Goal: Transaction & Acquisition: Purchase product/service

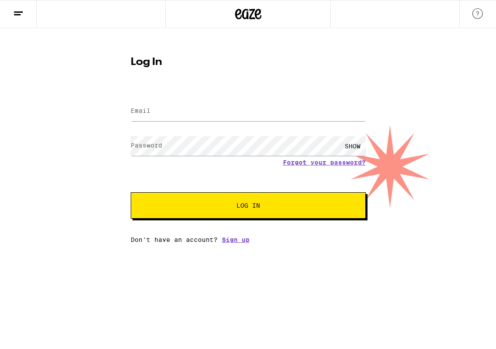
type input "[EMAIL_ADDRESS][DOMAIN_NAME]"
click at [236, 204] on span "Log In" at bounding box center [248, 205] width 164 height 6
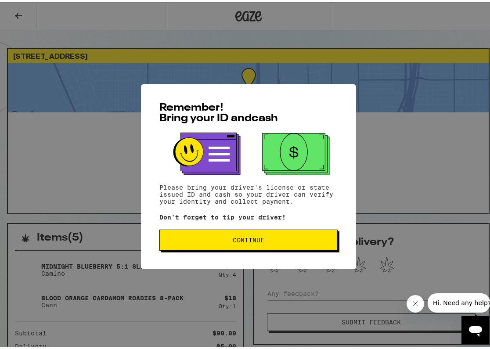
click at [254, 238] on span "Continue" at bounding box center [248, 238] width 32 height 6
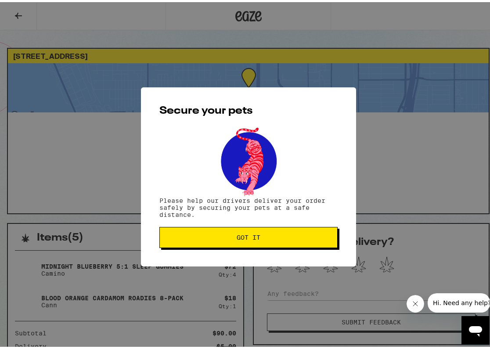
click at [267, 232] on span "Got it" at bounding box center [248, 235] width 163 height 6
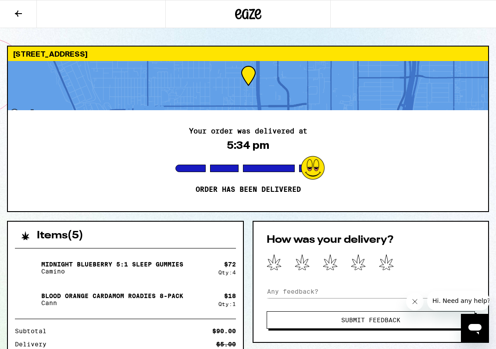
click at [21, 15] on icon at bounding box center [18, 13] width 11 height 11
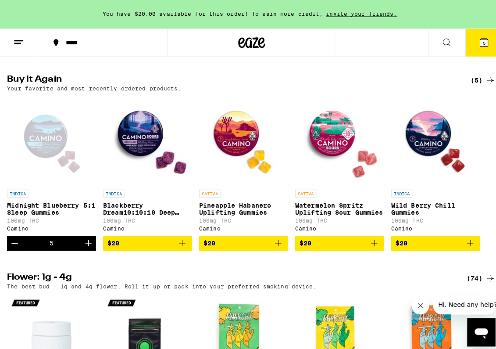
scroll to position [677, 0]
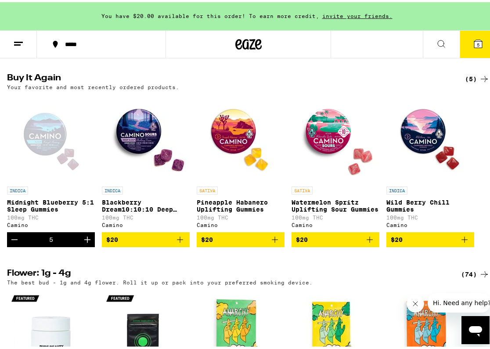
click at [476, 41] on span "5" at bounding box center [477, 42] width 3 height 5
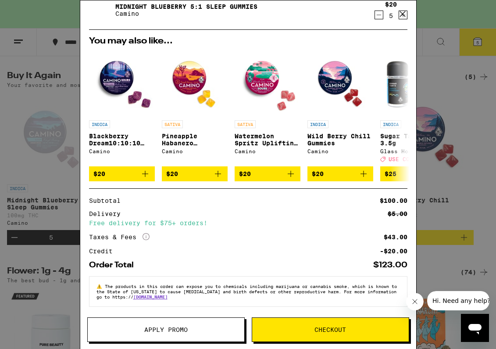
scroll to position [63, 0]
click at [298, 325] on button "Checkout" at bounding box center [330, 329] width 157 height 25
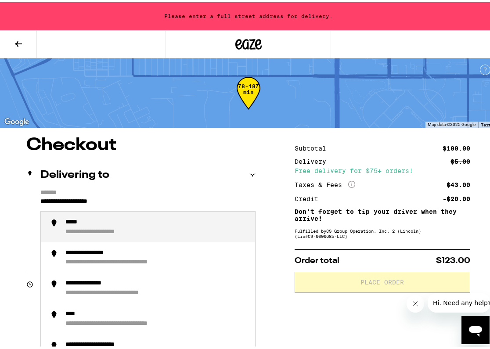
drag, startPoint x: 156, startPoint y: 198, endPoint x: 25, endPoint y: 193, distance: 130.8
click at [26, 193] on div "**********" at bounding box center [140, 224] width 229 height 75
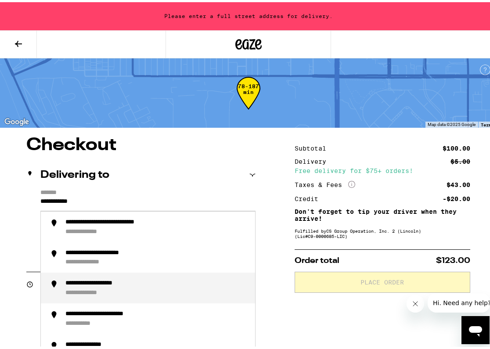
click at [95, 291] on div "**********" at bounding box center [92, 290] width 55 height 7
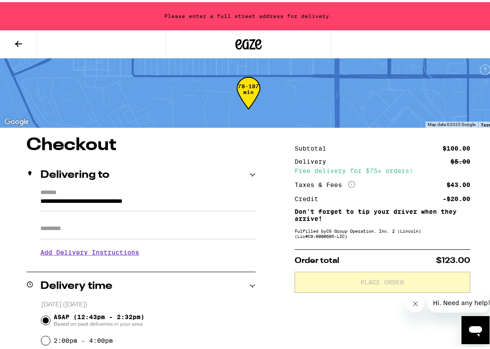
type input "**********"
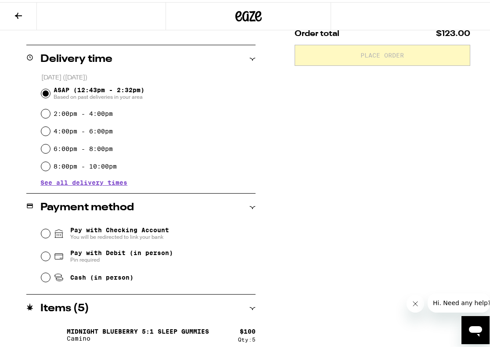
scroll to position [199, 0]
click at [43, 254] on input "Pay with Debit (in person) Pin required" at bounding box center [45, 253] width 9 height 9
radio input "true"
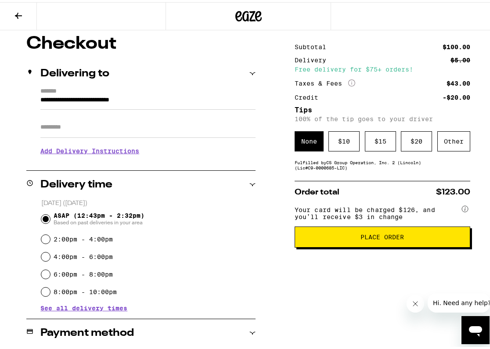
scroll to position [70, 0]
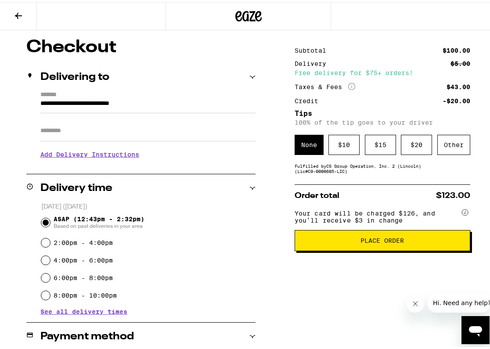
click at [454, 144] on div "Other" at bounding box center [453, 142] width 33 height 20
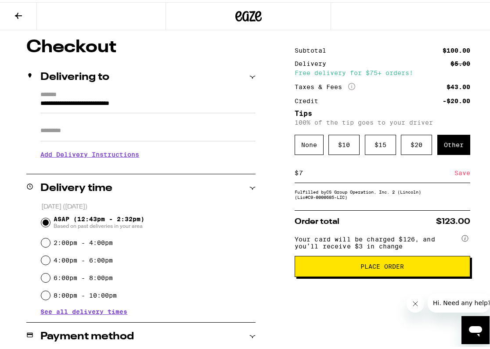
click at [481, 169] on div "**********" at bounding box center [248, 258] width 496 height 445
drag, startPoint x: 295, startPoint y: 171, endPoint x: 300, endPoint y: 171, distance: 4.4
click at [299, 171] on input "7" at bounding box center [376, 171] width 156 height 8
type input "4"
click at [340, 290] on div "Subtotal $100.00 Delivery $5.00 Free delivery for $75+ orders! Taxes & Fees Mor…" at bounding box center [381, 258] width 175 height 445
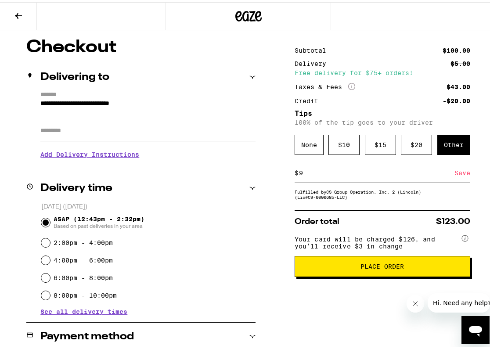
click at [458, 172] on div "Save" at bounding box center [462, 170] width 16 height 19
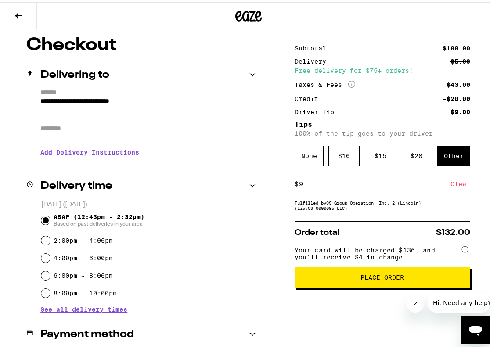
scroll to position [73, 0]
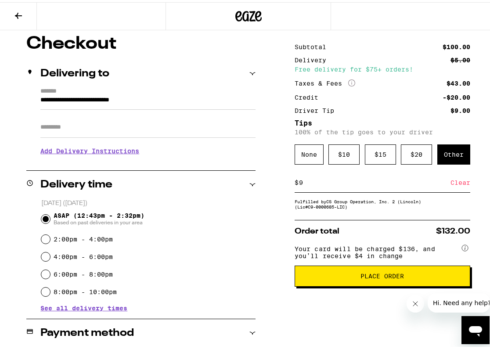
click at [298, 182] on input "9" at bounding box center [374, 180] width 152 height 8
click at [457, 181] on div "Save" at bounding box center [462, 180] width 16 height 19
click at [298, 183] on input "8" at bounding box center [374, 180] width 152 height 8
type input "9"
click at [459, 181] on div "Save" at bounding box center [462, 180] width 16 height 19
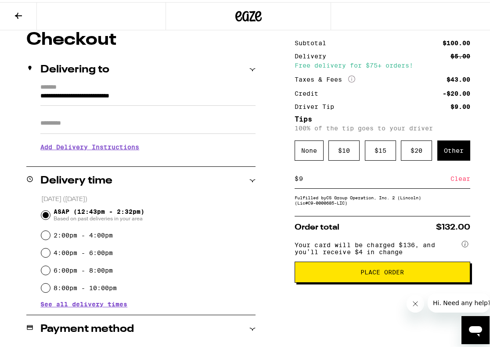
scroll to position [77, 0]
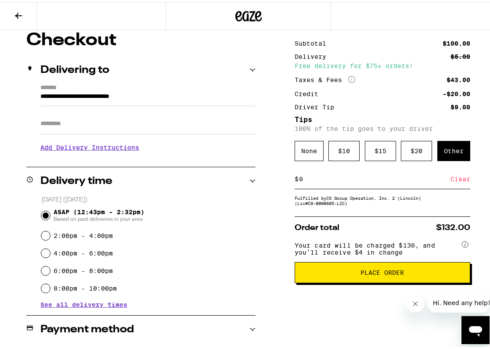
click at [342, 148] on div "$ 10" at bounding box center [343, 149] width 31 height 20
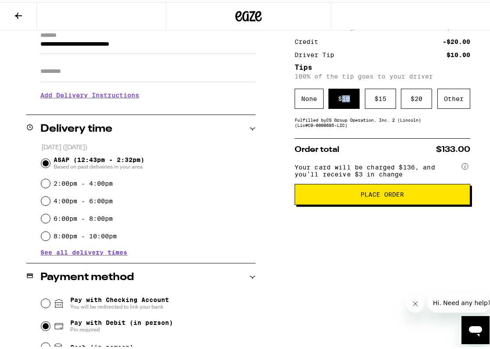
scroll to position [128, 0]
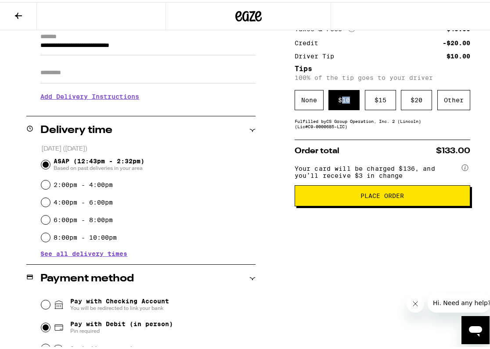
click at [390, 197] on button "Place Order" at bounding box center [381, 193] width 175 height 21
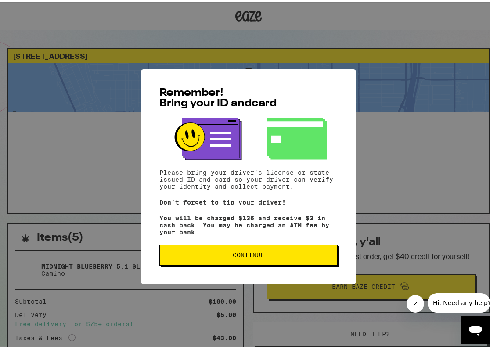
click at [241, 253] on span "Continue" at bounding box center [248, 253] width 32 height 6
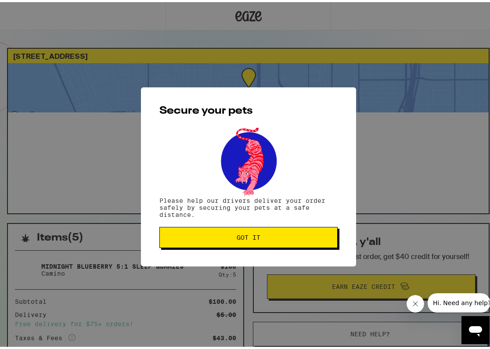
click at [212, 239] on button "Got it" at bounding box center [248, 235] width 178 height 21
